Goal: Task Accomplishment & Management: Manage account settings

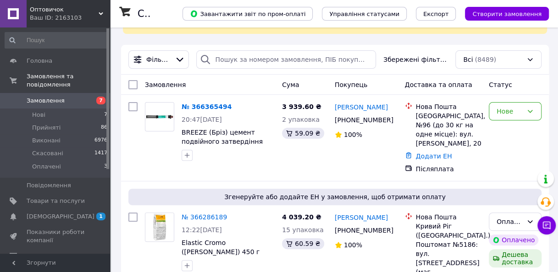
scroll to position [73, 0]
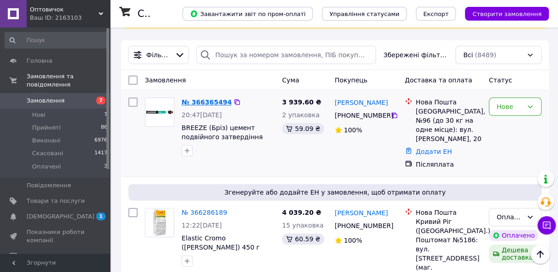
click at [206, 102] on link "№ 366365494" at bounding box center [206, 102] width 50 height 7
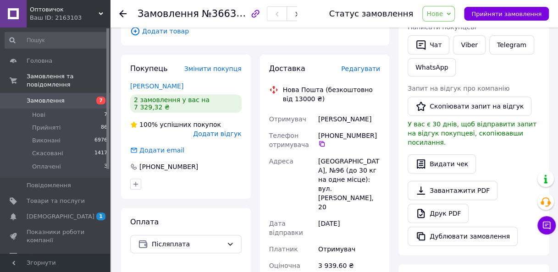
scroll to position [202, 0]
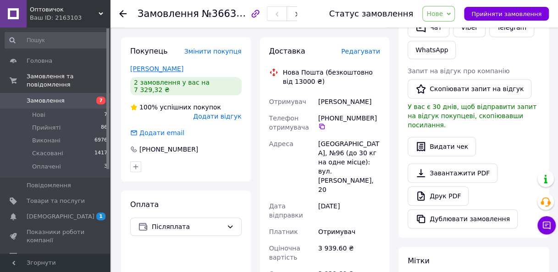
click at [161, 65] on link "Балтян Татьяна" at bounding box center [156, 68] width 53 height 7
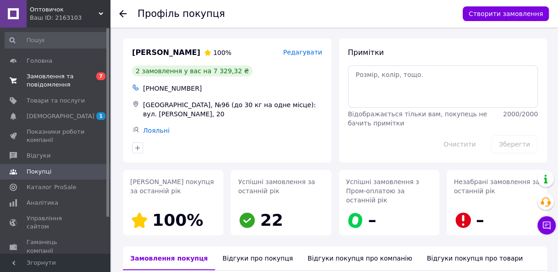
click at [62, 85] on span "Замовлення та повідомлення" at bounding box center [56, 80] width 58 height 16
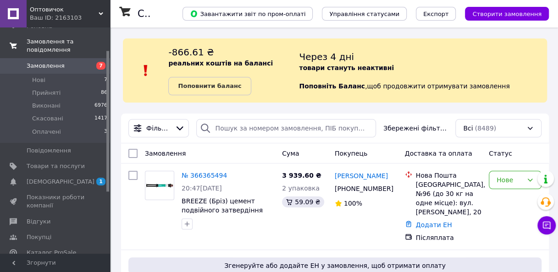
scroll to position [37, 0]
click at [510, 178] on div "Нове" at bounding box center [509, 180] width 26 height 10
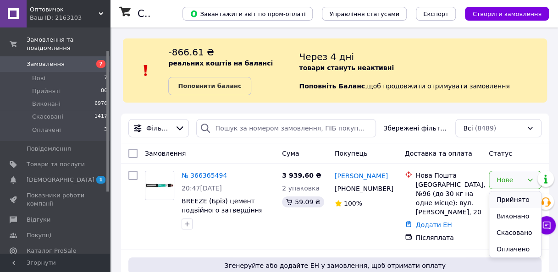
click at [508, 200] on li "Прийнято" at bounding box center [515, 200] width 52 height 16
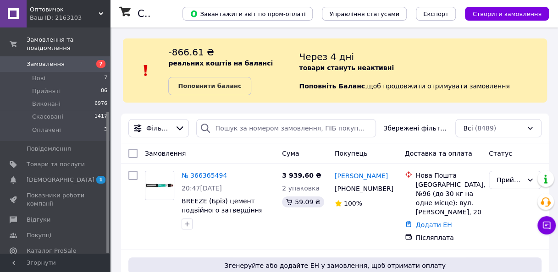
scroll to position [136, 0]
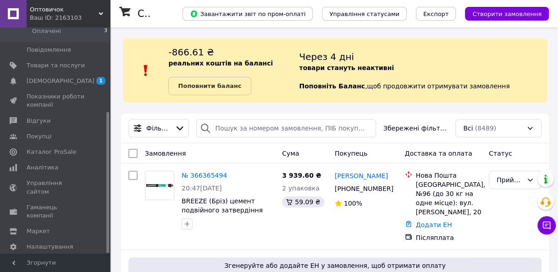
click at [107, 200] on div at bounding box center [107, 140] width 3 height 225
click at [39, 164] on link "Аналітика" at bounding box center [56, 168] width 113 height 16
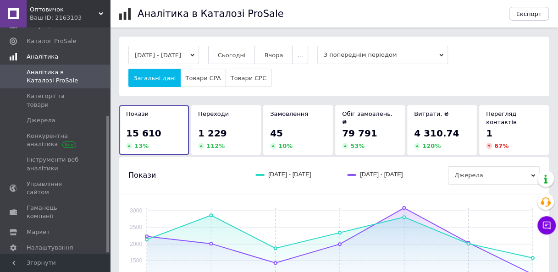
scroll to position [147, 0]
click at [228, 129] on div "1 229" at bounding box center [226, 133] width 56 height 13
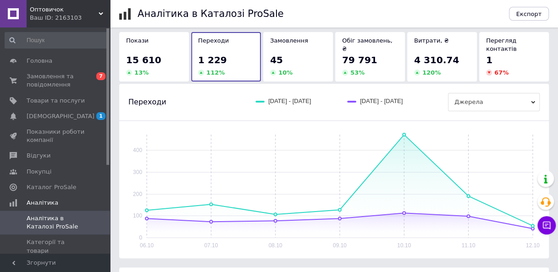
click at [108, 45] on div at bounding box center [107, 140] width 3 height 225
click at [63, 85] on span "Замовлення та повідомлення" at bounding box center [56, 80] width 58 height 16
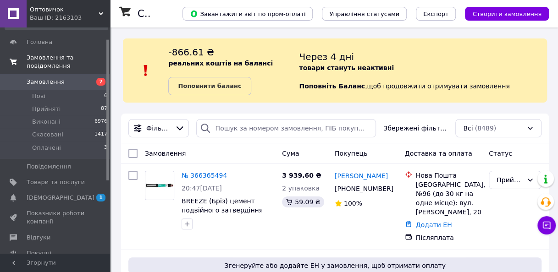
scroll to position [18, 0]
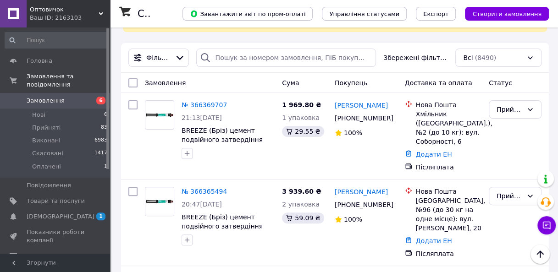
scroll to position [73, 0]
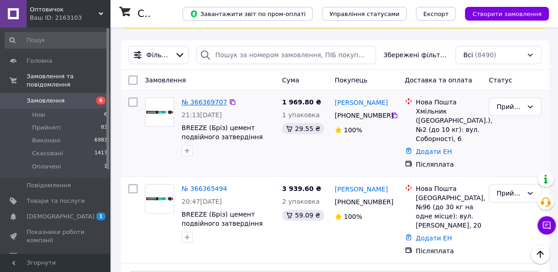
click at [194, 103] on link "№ 366369707" at bounding box center [203, 102] width 45 height 7
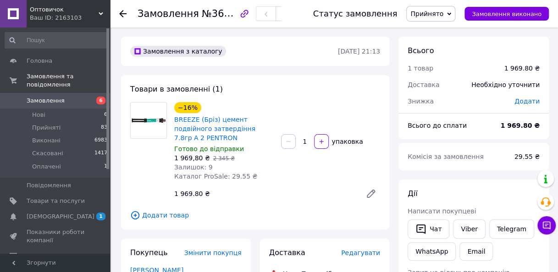
click at [83, 97] on link "Замовлення 6" at bounding box center [56, 101] width 113 height 16
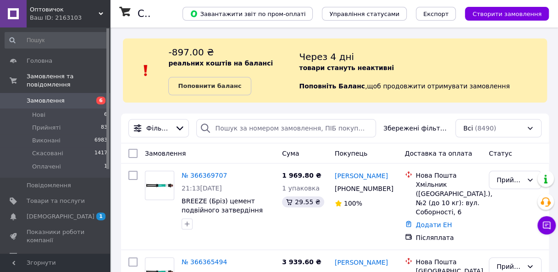
click at [97, 97] on span "6" at bounding box center [97, 101] width 25 height 8
